Goal: Task Accomplishment & Management: Manage account settings

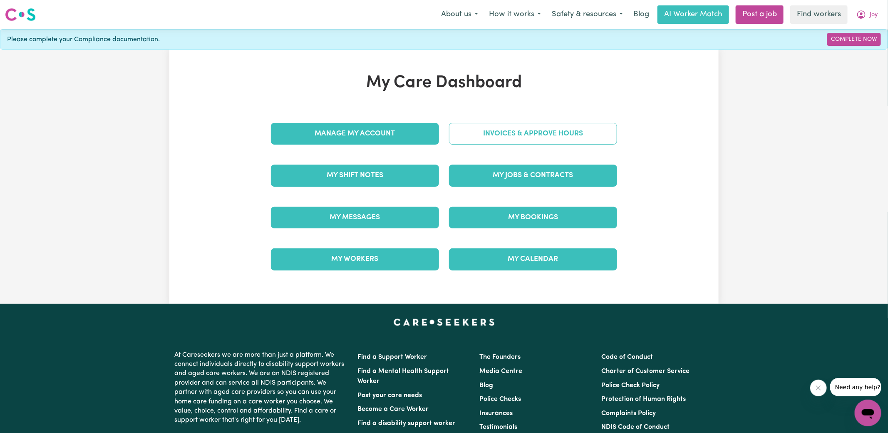
click at [520, 130] on link "Invoices & Approve Hours" at bounding box center [533, 134] width 168 height 22
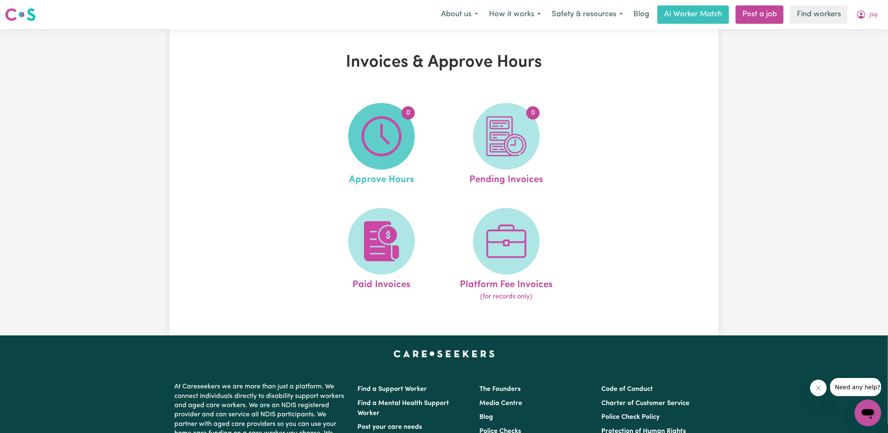
click at [401, 141] on img at bounding box center [382, 136] width 40 height 40
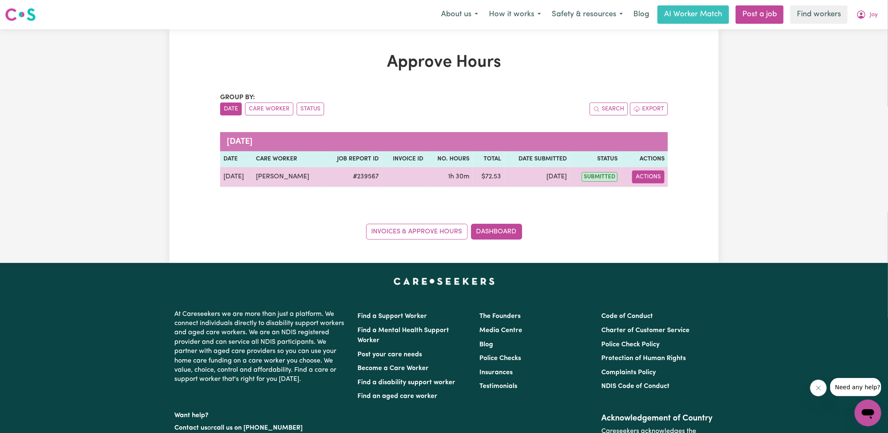
click at [646, 174] on button "Actions" at bounding box center [648, 176] width 32 height 13
click at [670, 197] on link "View Job Report" at bounding box center [669, 195] width 71 height 17
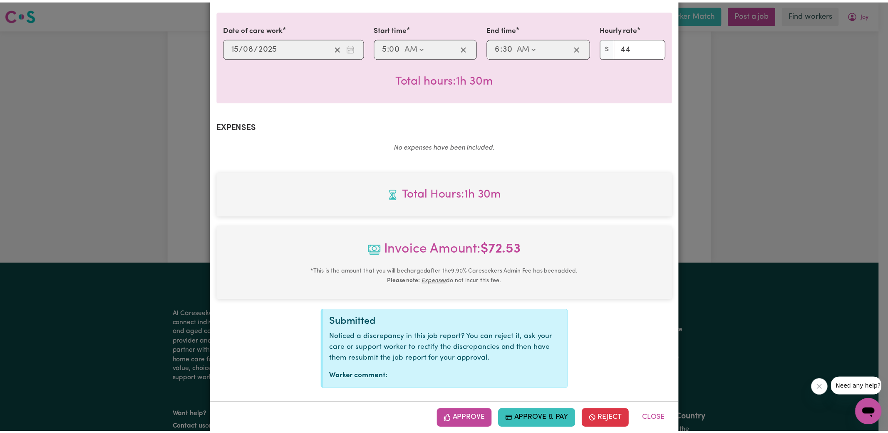
scroll to position [208, 0]
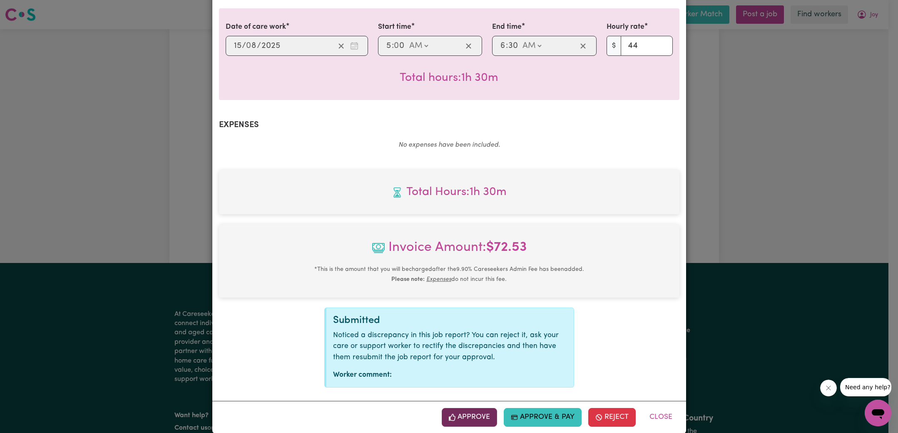
click at [473, 408] on button "Approve" at bounding box center [470, 417] width 56 height 18
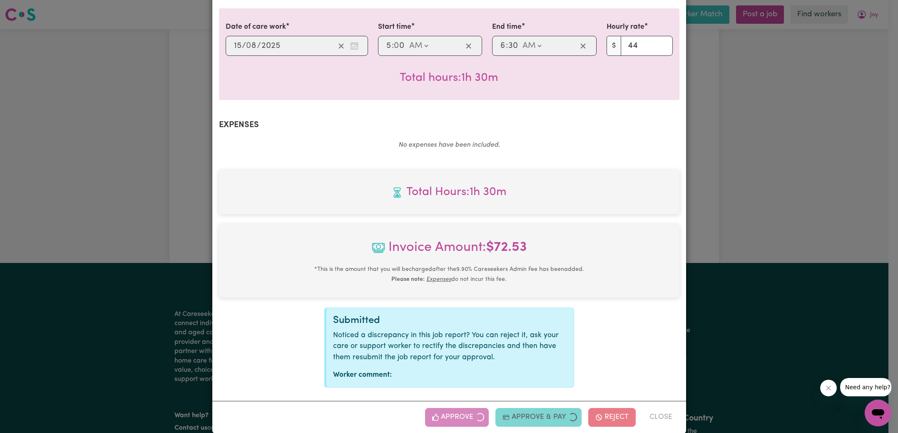
click at [830, 139] on div "Job Report # 239567 - [PERSON_NAME] Summary Job report # 239567 Client name: [P…" at bounding box center [449, 216] width 898 height 433
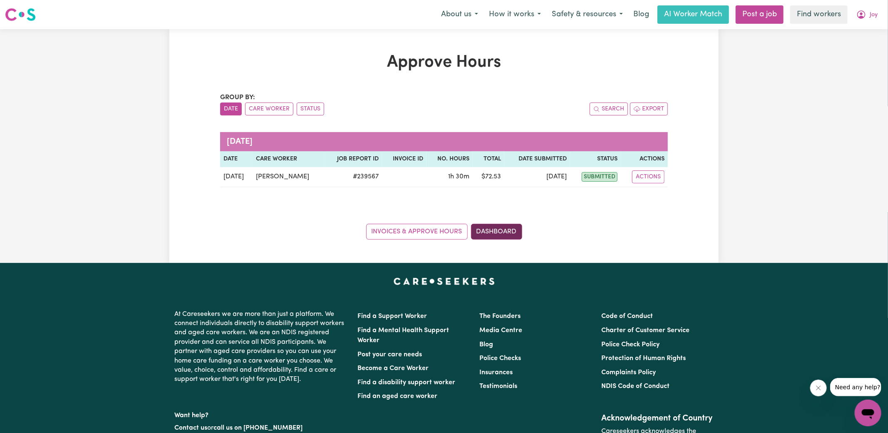
click at [495, 229] on link "Dashboard" at bounding box center [496, 232] width 51 height 16
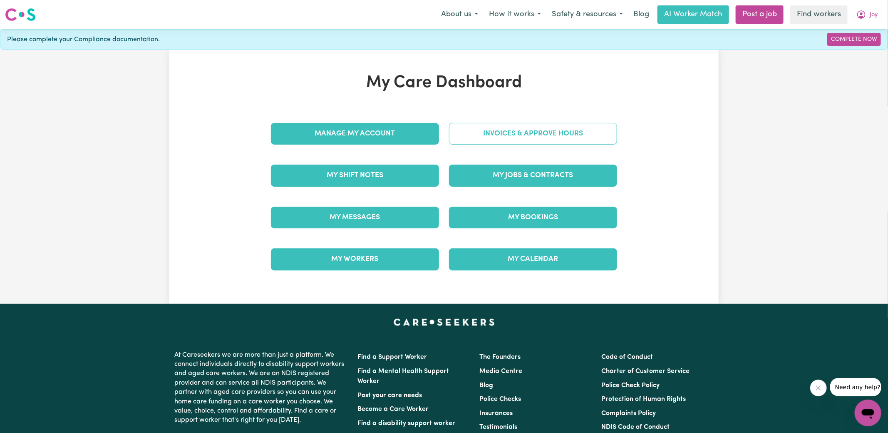
click at [510, 129] on link "Invoices & Approve Hours" at bounding box center [533, 134] width 168 height 22
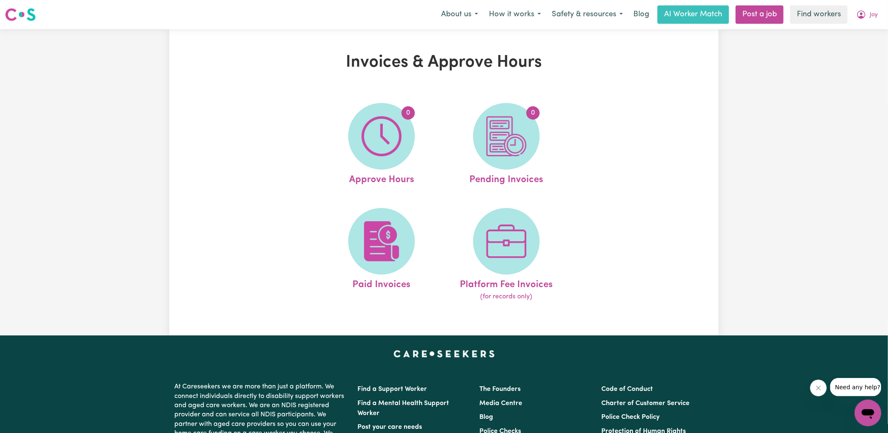
click at [510, 131] on img at bounding box center [507, 136] width 40 height 40
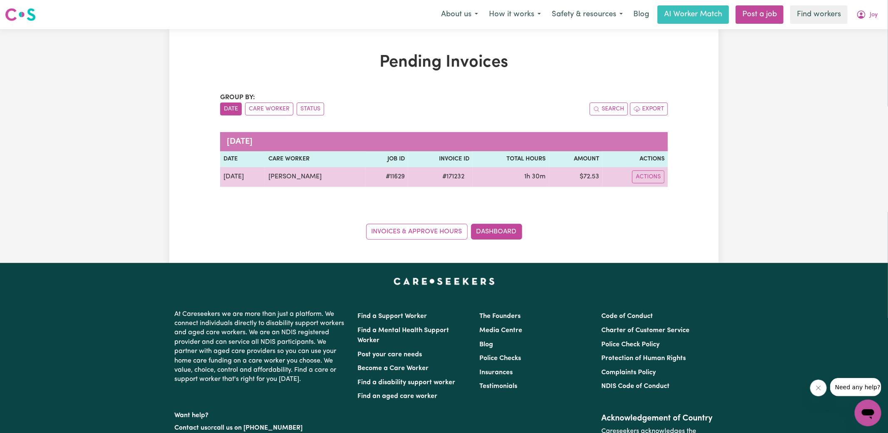
click at [445, 176] on span "# 171232" at bounding box center [454, 177] width 32 height 10
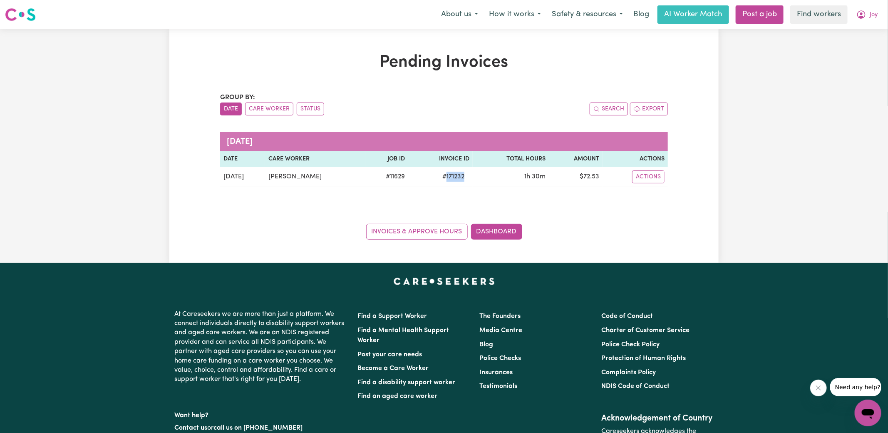
copy span "171232"
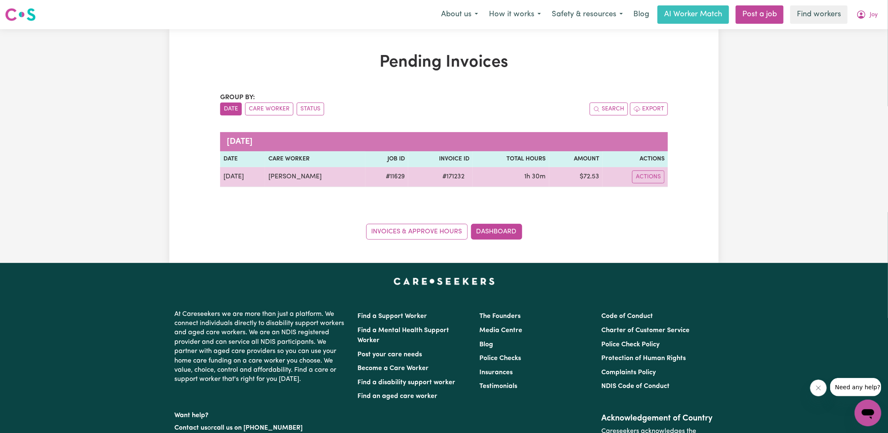
click at [590, 177] on td "$ 72.53" at bounding box center [576, 177] width 53 height 20
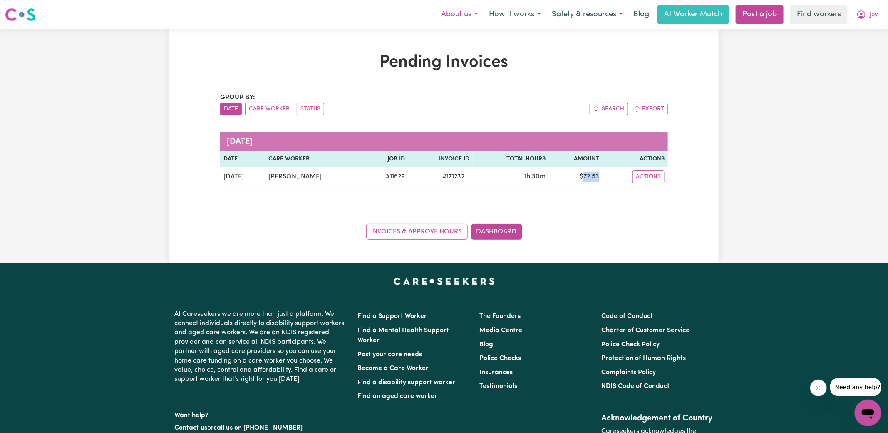
copy td "72.53"
click at [859, 14] on icon "My Account" at bounding box center [862, 15] width 10 height 10
click at [852, 51] on link "Logout" at bounding box center [850, 48] width 66 height 16
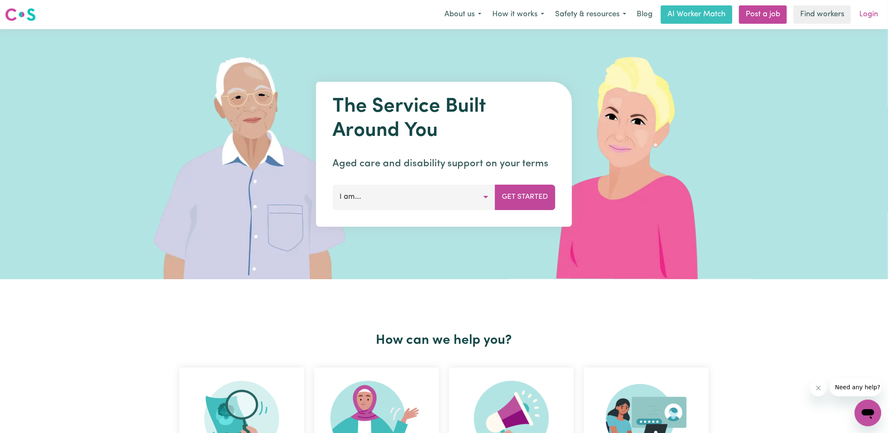
click at [866, 15] on link "Login" at bounding box center [869, 14] width 29 height 18
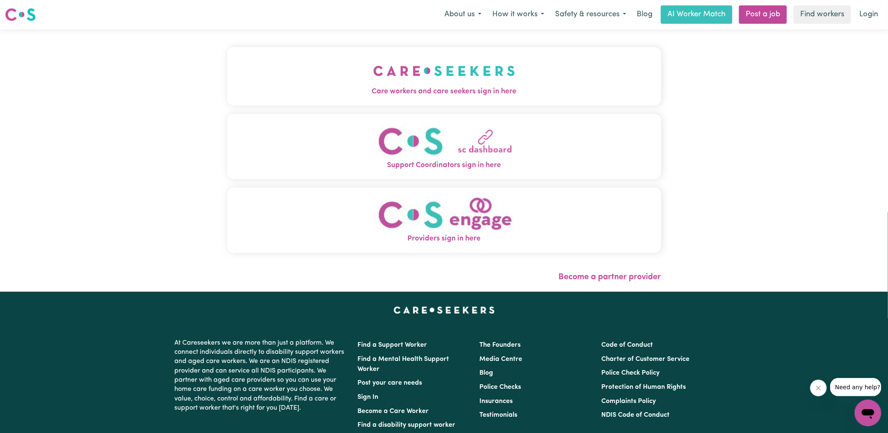
click at [360, 64] on button "Care workers and care seekers sign in here" at bounding box center [444, 76] width 434 height 58
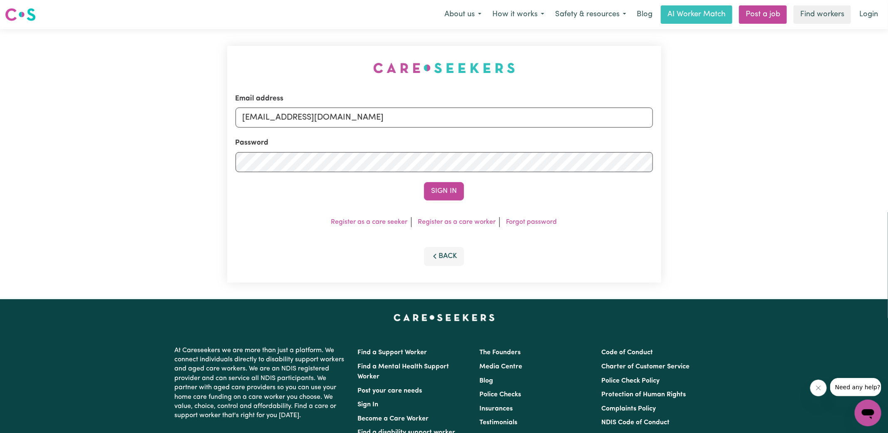
click at [227, 61] on div "Email address [EMAIL_ADDRESS][DOMAIN_NAME] Password Sign In Register as a care …" at bounding box center [444, 164] width 444 height 270
drag, startPoint x: 284, startPoint y: 116, endPoint x: 575, endPoint y: 176, distance: 297.1
click at [575, 176] on form "Email address [EMAIL_ADDRESS][DOMAIN_NAME] Password Sign In" at bounding box center [445, 146] width 418 height 107
type input "[EMAIL_ADDRESS][DOMAIN_NAME]"
click at [424, 182] on button "Sign In" at bounding box center [444, 191] width 40 height 18
